Goal: Find specific page/section

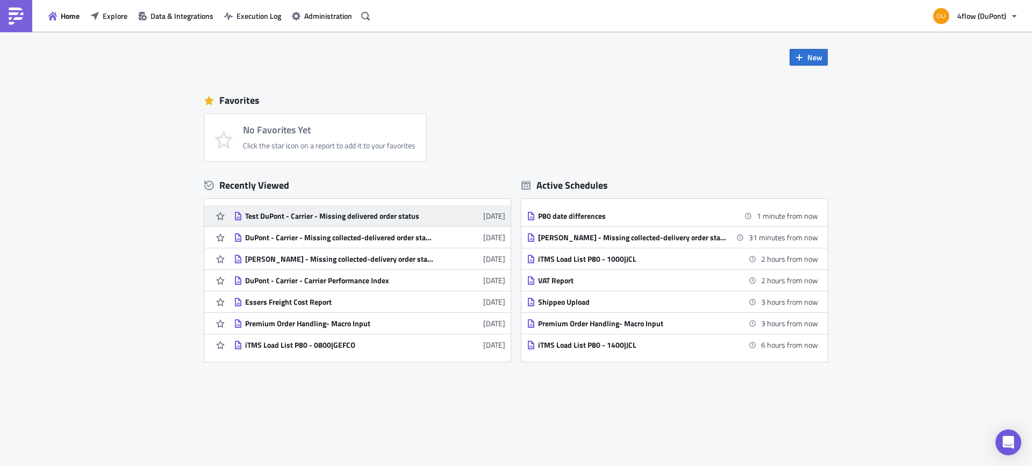
scroll to position [6, 0]
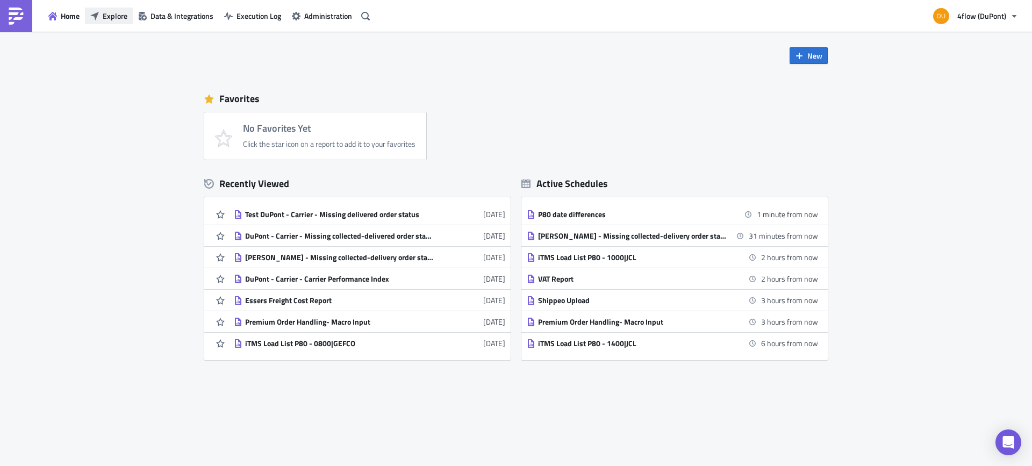
click at [116, 15] on span "Explore" at bounding box center [115, 15] width 25 height 11
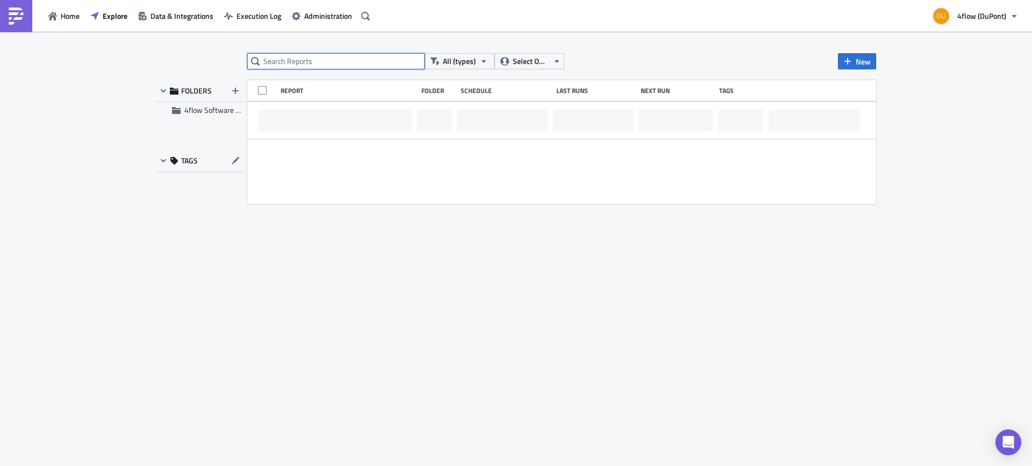
click at [302, 67] on input "text" at bounding box center [335, 61] width 177 height 16
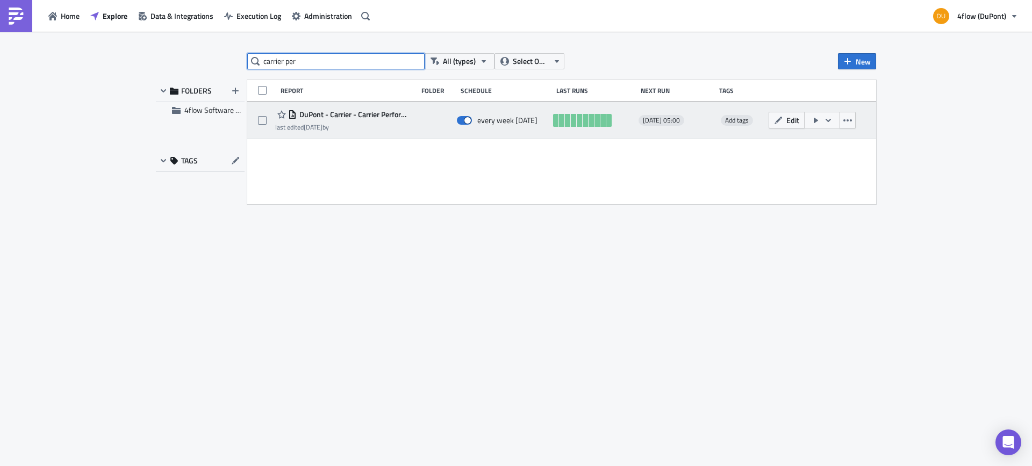
type input "carrier per"
click at [352, 112] on span "DuPont - Carrier - Carrier Performance Index" at bounding box center [354, 115] width 115 height 10
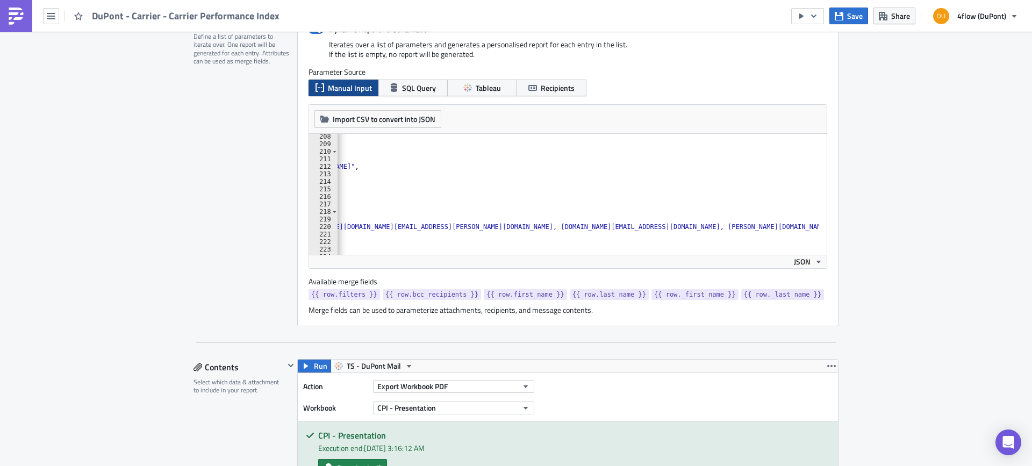
scroll to position [0, 599]
